Goal: Task Accomplishment & Management: Manage account settings

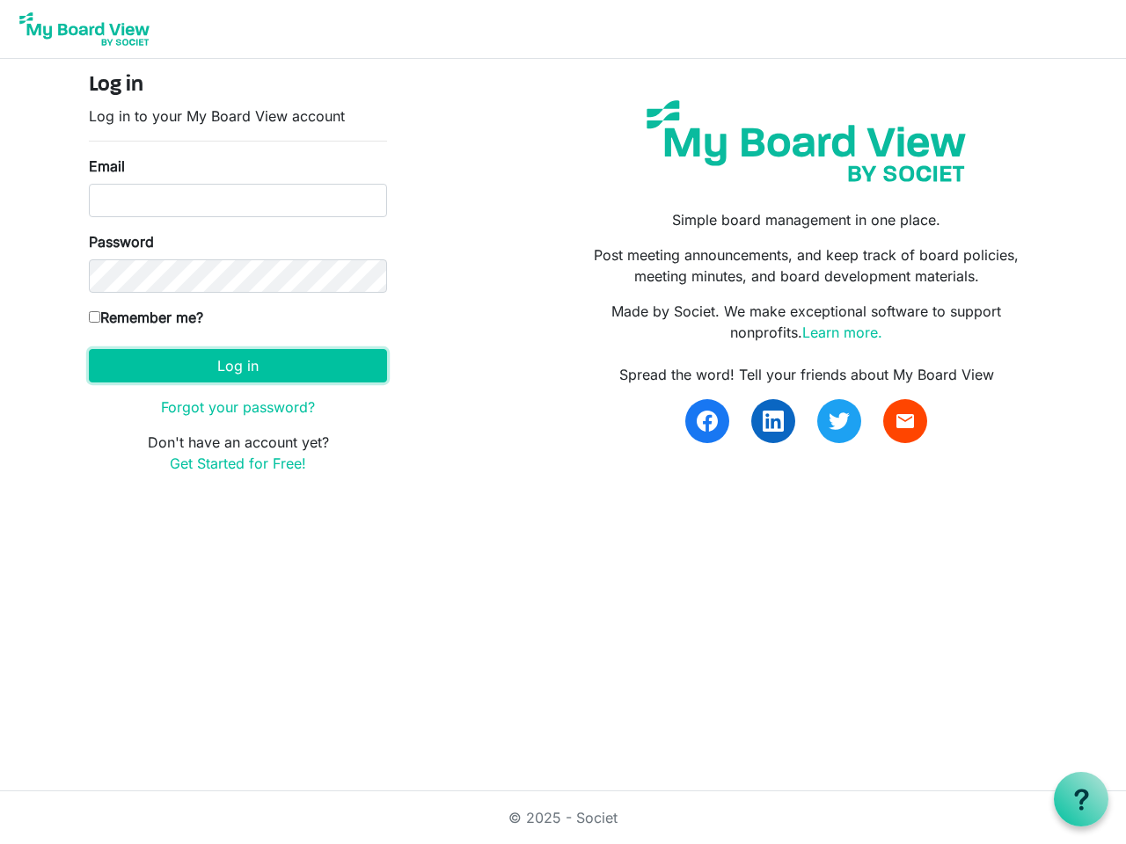
click at [237, 366] on button "Log in" at bounding box center [238, 365] width 298 height 33
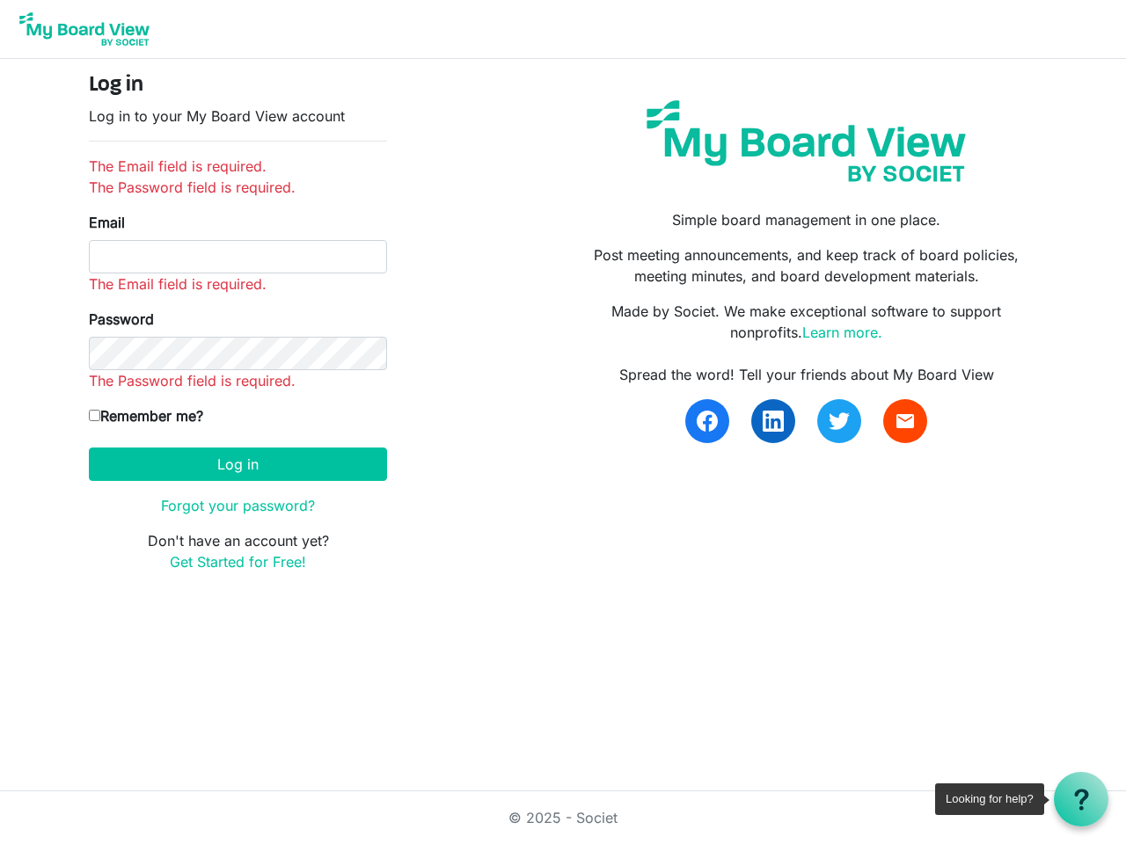
click at [1081, 799] on use at bounding box center [1081, 799] width 14 height 21
